Goal: Find specific page/section: Find specific page/section

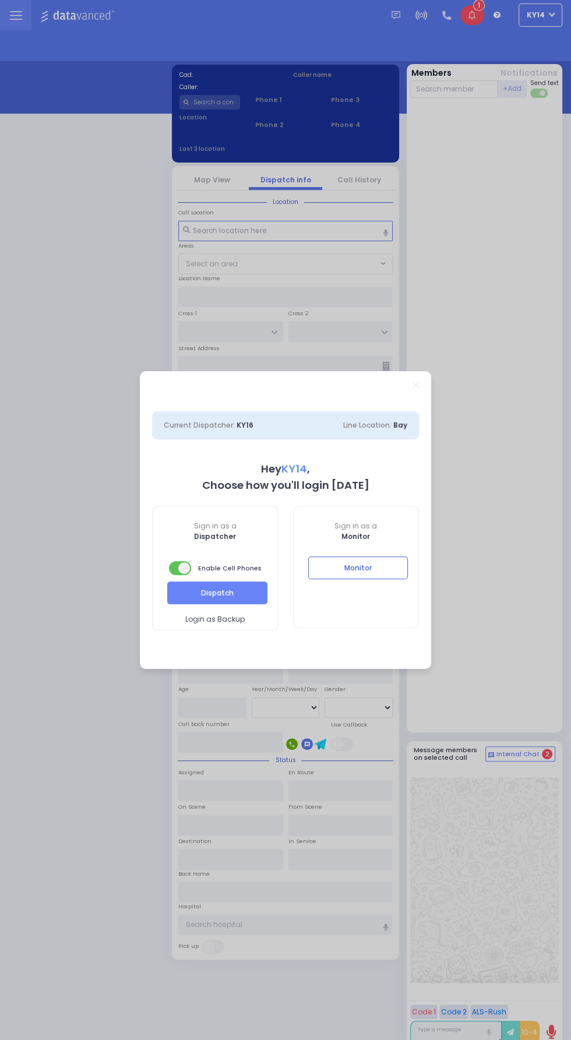
select select "2"
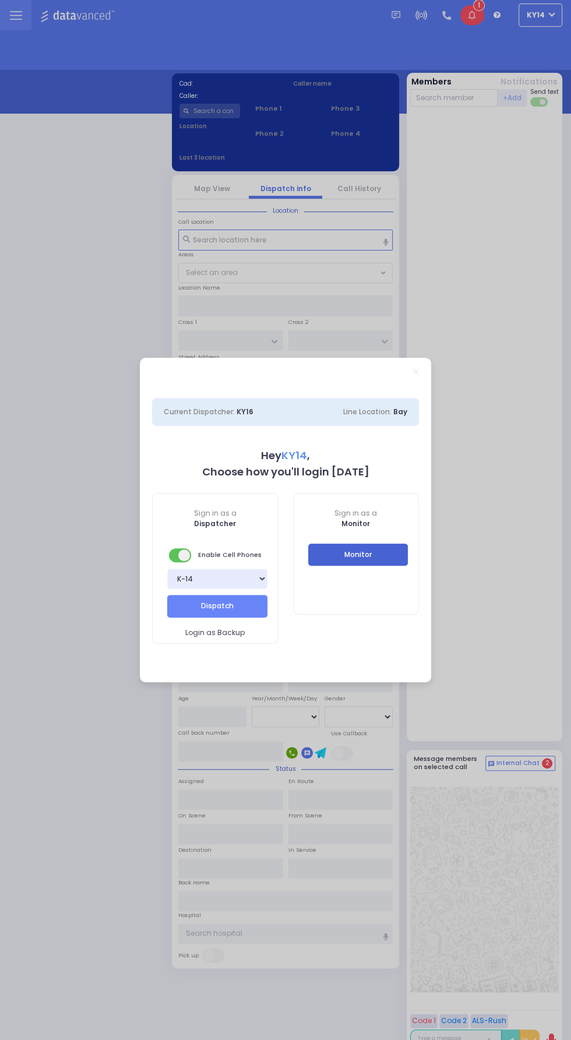
click at [386, 544] on button "Monitor" at bounding box center [358, 554] width 100 height 22
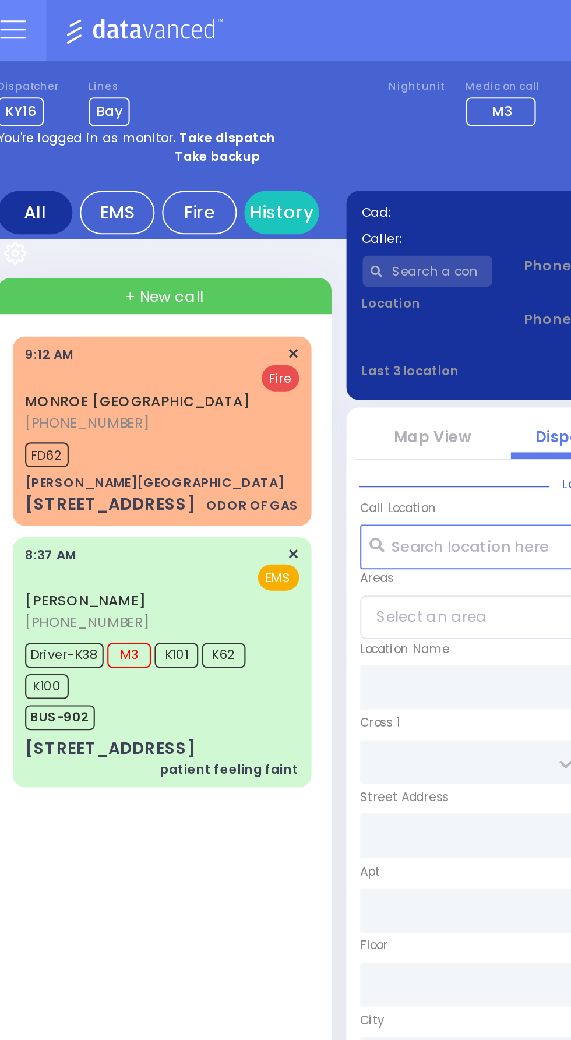
click at [12, 11] on icon at bounding box center [16, 11] width 12 height 0
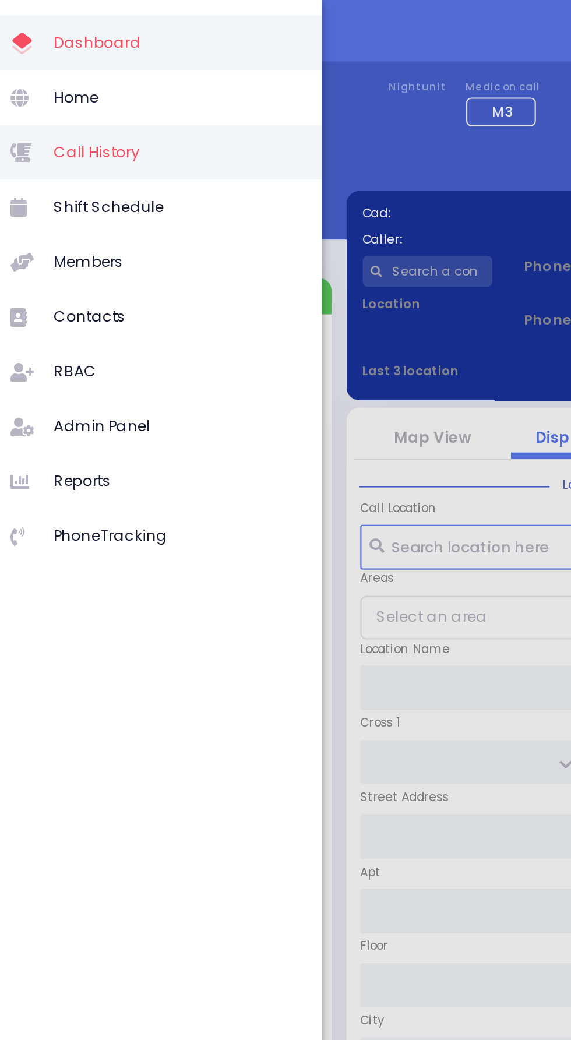
click at [47, 73] on span "Call History" at bounding box center [90, 72] width 111 height 15
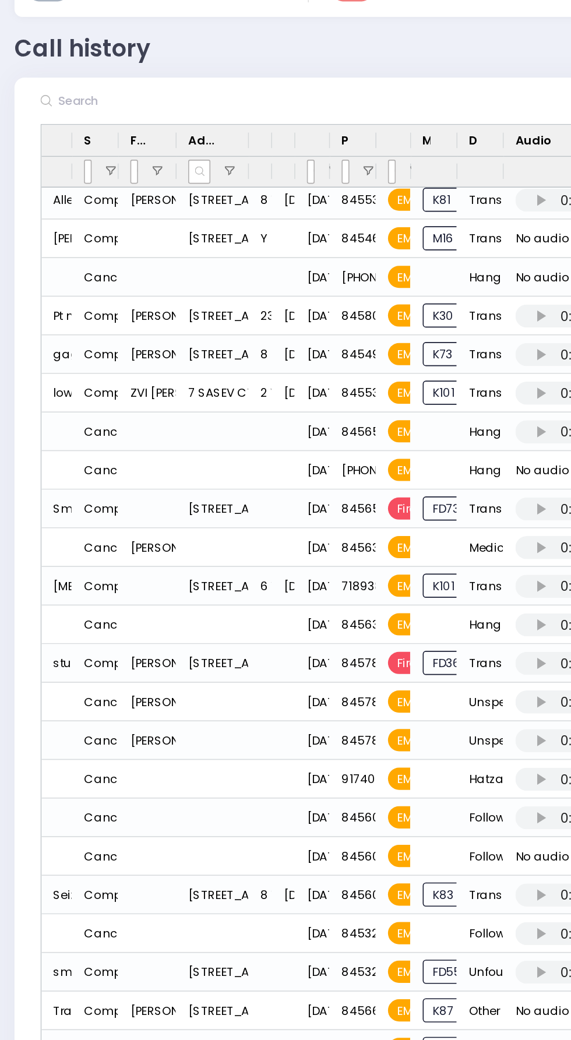
scroll to position [432, 0]
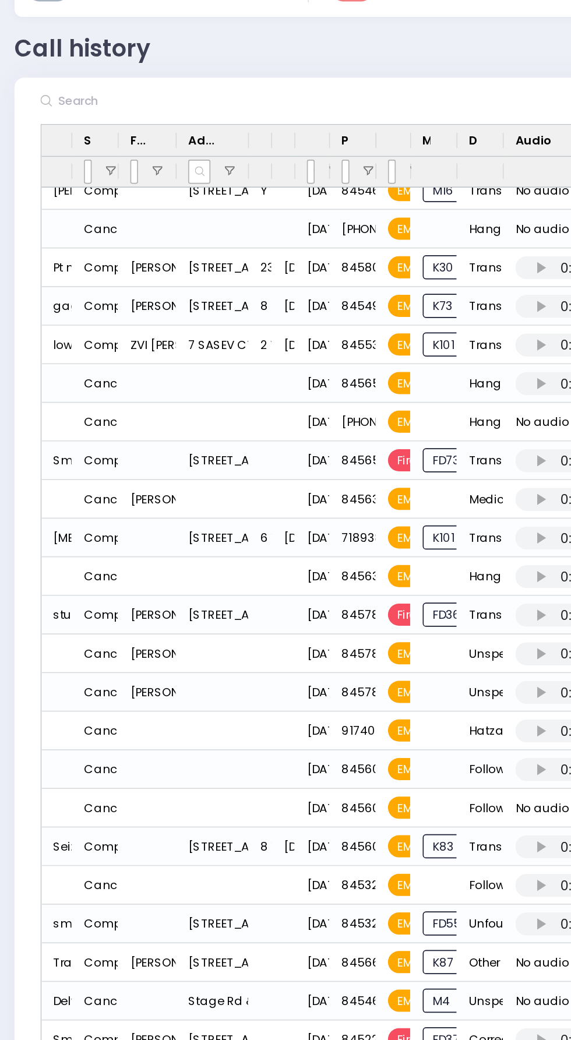
click at [323, 687] on div "Press SPACE to select this row." at bounding box center [326, 692] width 45 height 23
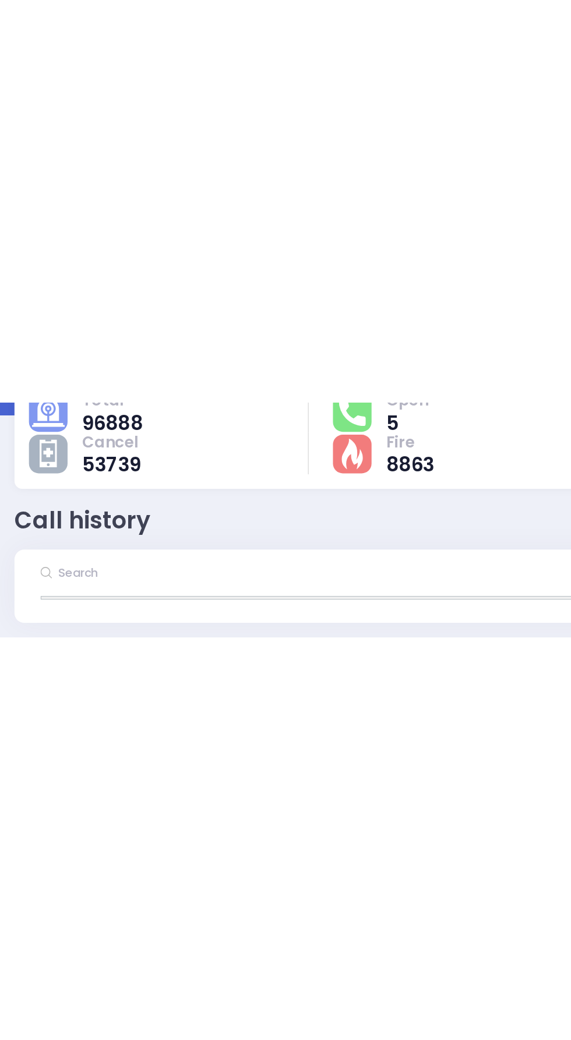
scroll to position [0, 0]
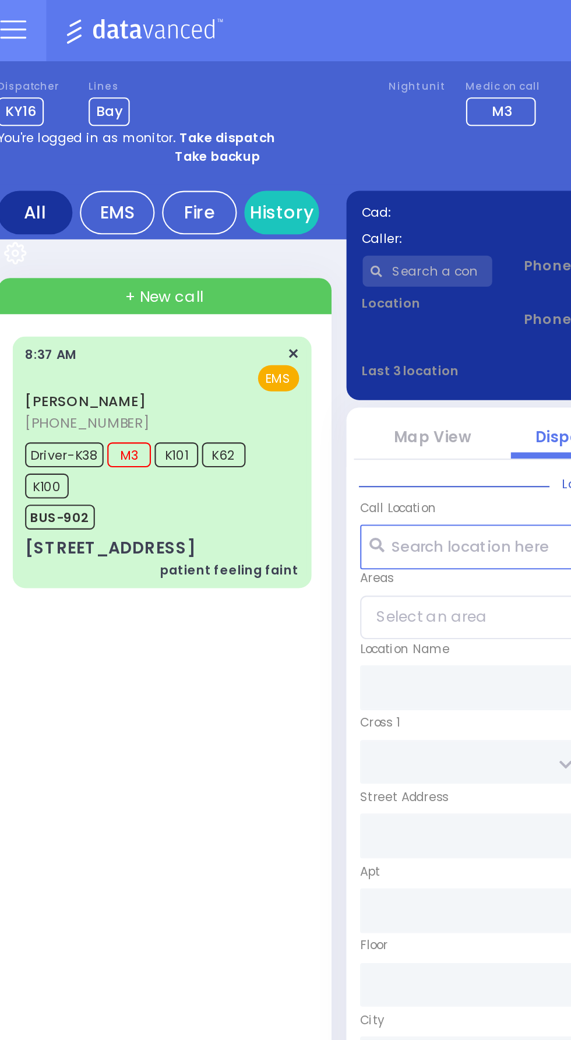
click at [22, 42] on label "Dispatcher" at bounding box center [23, 42] width 29 height 7
click at [16, 19] on icon at bounding box center [16, 19] width 12 height 0
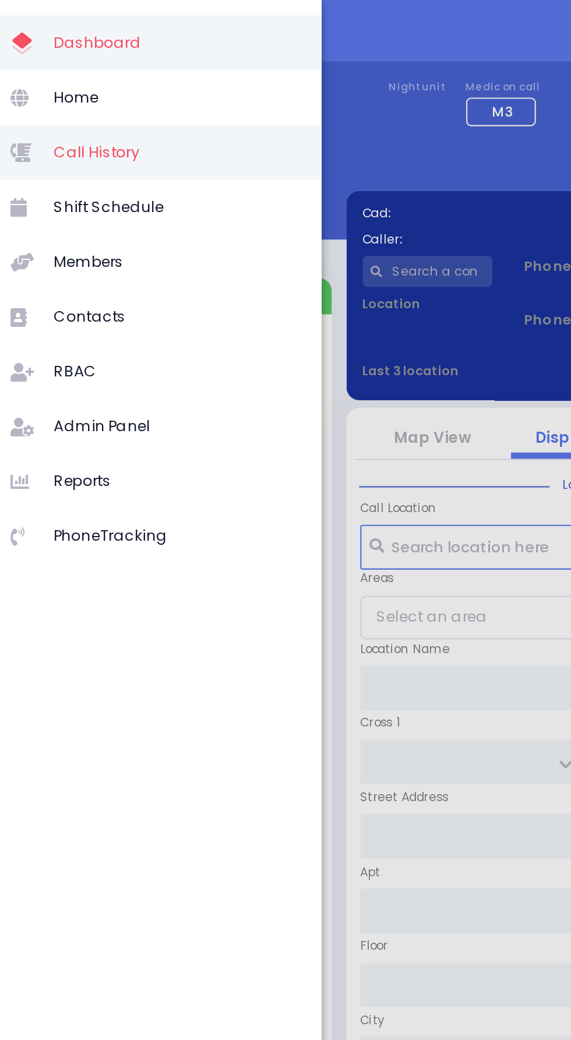
click at [44, 73] on span "Call History" at bounding box center [90, 72] width 111 height 15
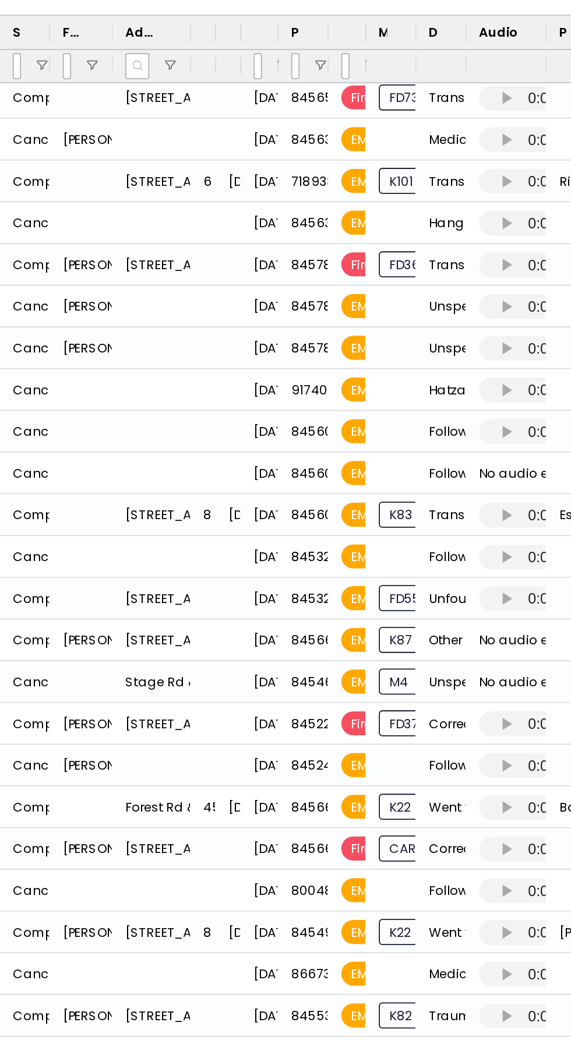
scroll to position [495, 0]
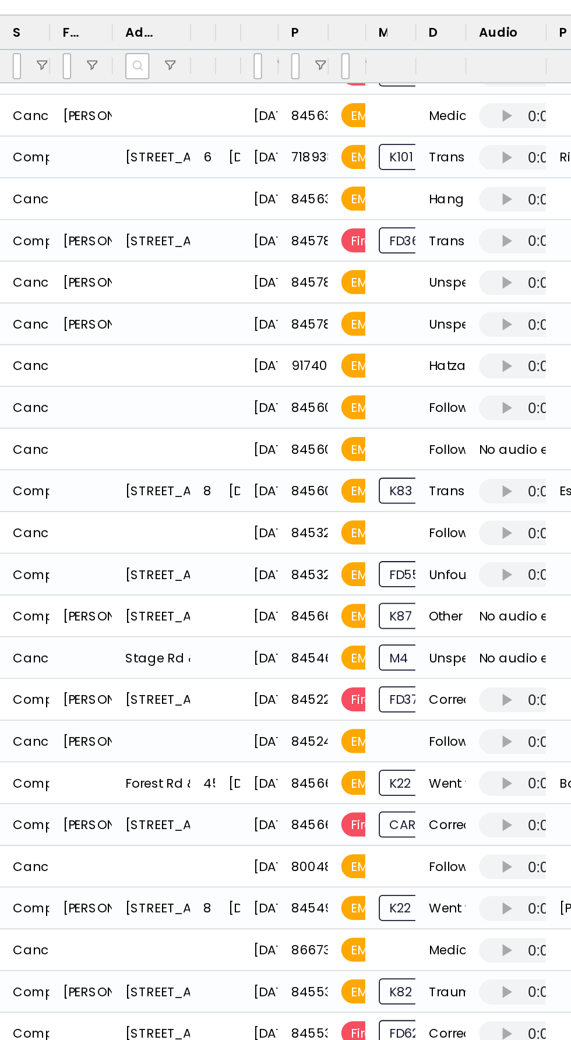
click at [324, 543] on div "Press SPACE to select this row." at bounding box center [326, 535] width 45 height 23
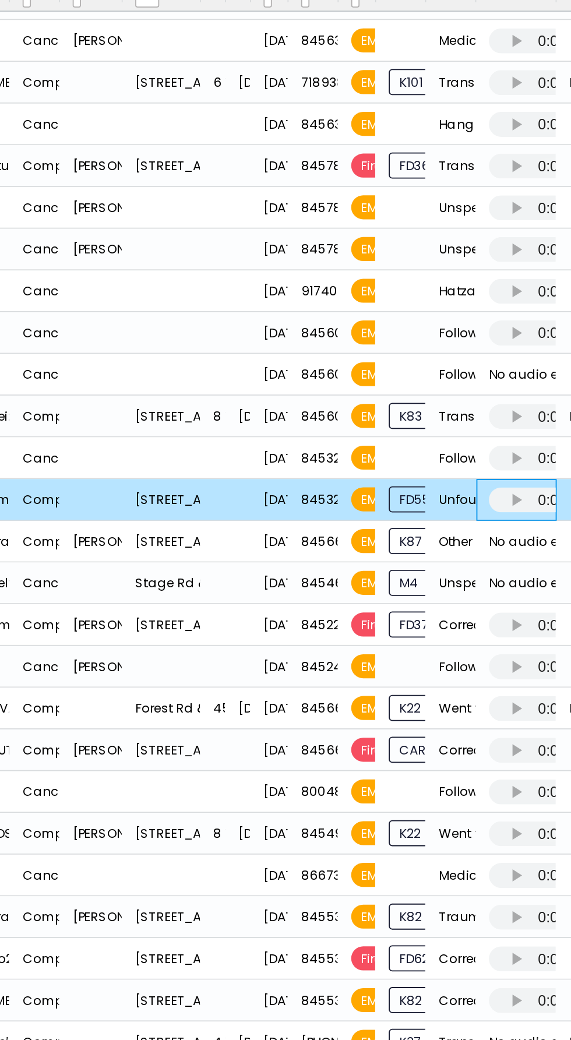
scroll to position [505, 0]
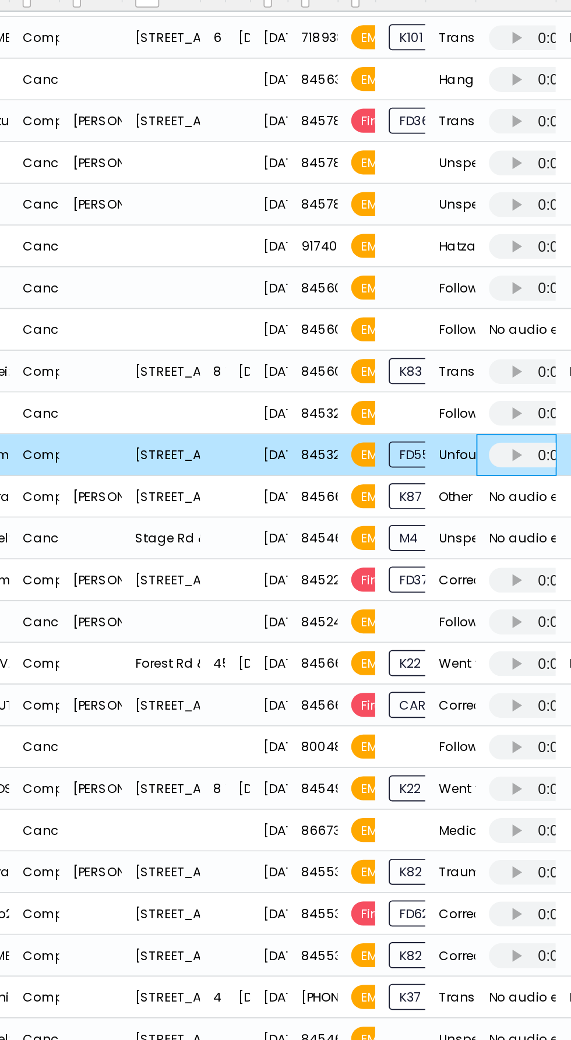
click at [330, 476] on div "Press SPACE to select this row." at bounding box center [326, 485] width 45 height 23
